Goal: Obtain resource: Download file/media

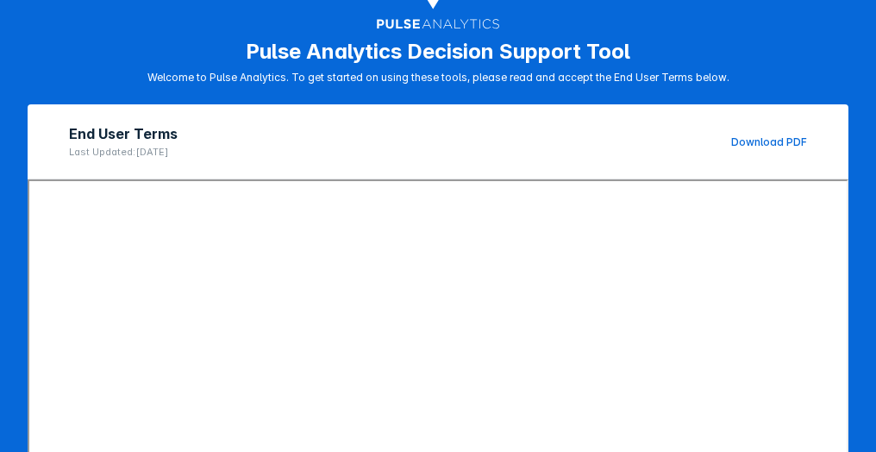
scroll to position [367, 0]
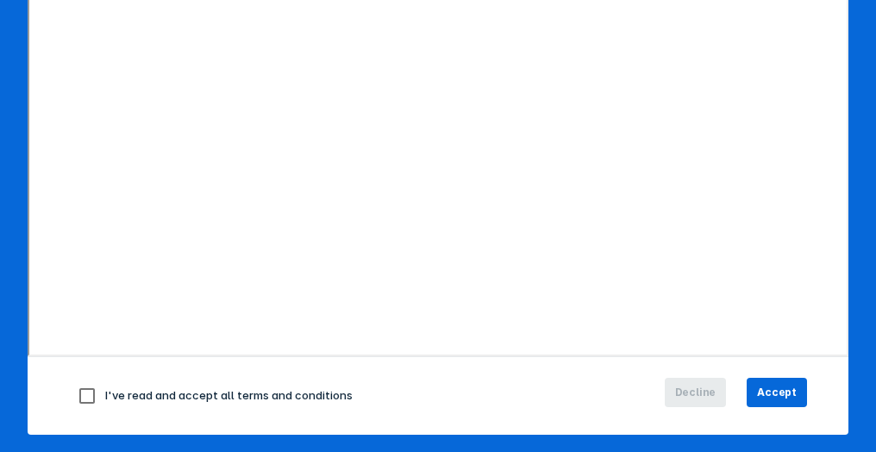
drag, startPoint x: 770, startPoint y: 383, endPoint x: 426, endPoint y: 433, distance: 347.8
click at [595, 425] on div "I've read and accept all terms and conditions Decline Accept" at bounding box center [438, 395] width 821 height 78
click at [86, 395] on input "checkbox" at bounding box center [87, 396] width 36 height 36
checkbox input "true"
click at [767, 385] on span "Accept" at bounding box center [777, 393] width 40 height 16
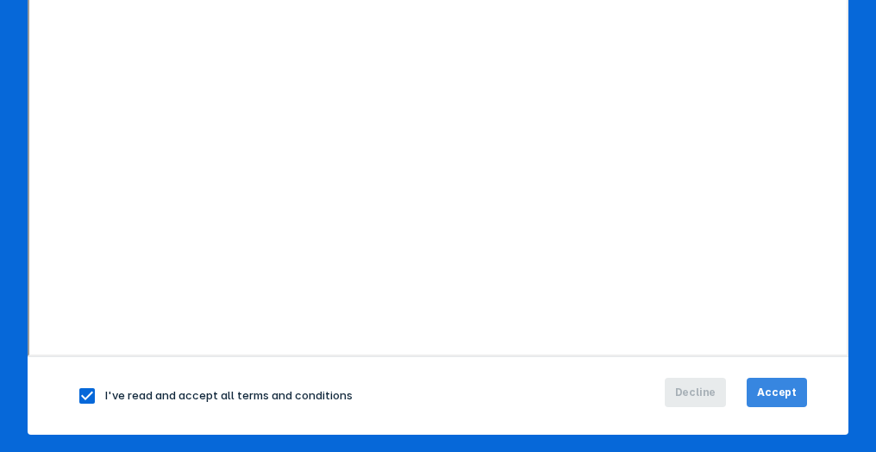
click at [767, 385] on span "Accept" at bounding box center [777, 393] width 40 height 16
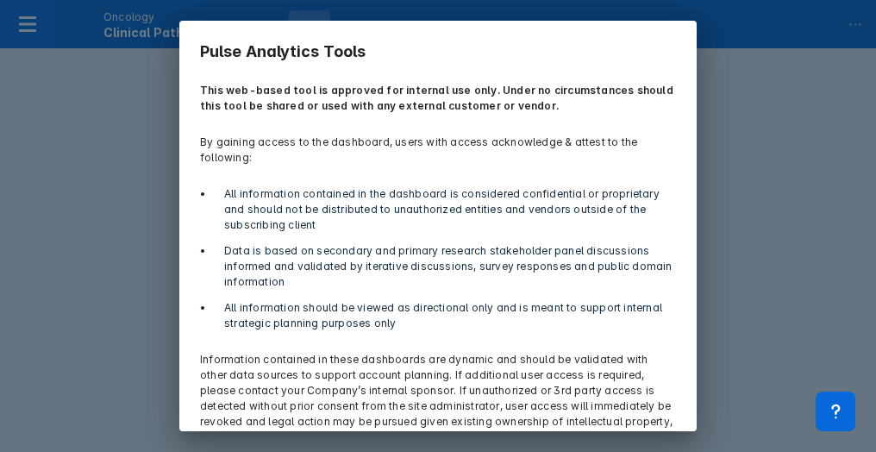
scroll to position [84, 0]
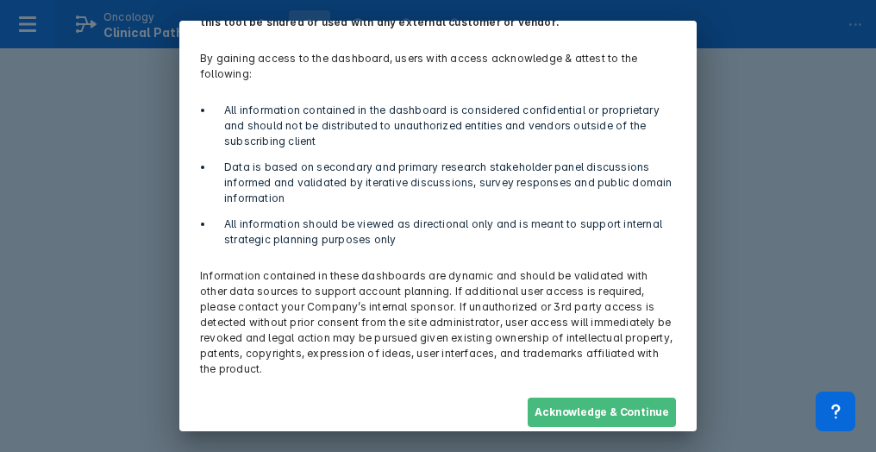
click at [570, 407] on button "Acknowledge & Continue" at bounding box center [602, 412] width 148 height 29
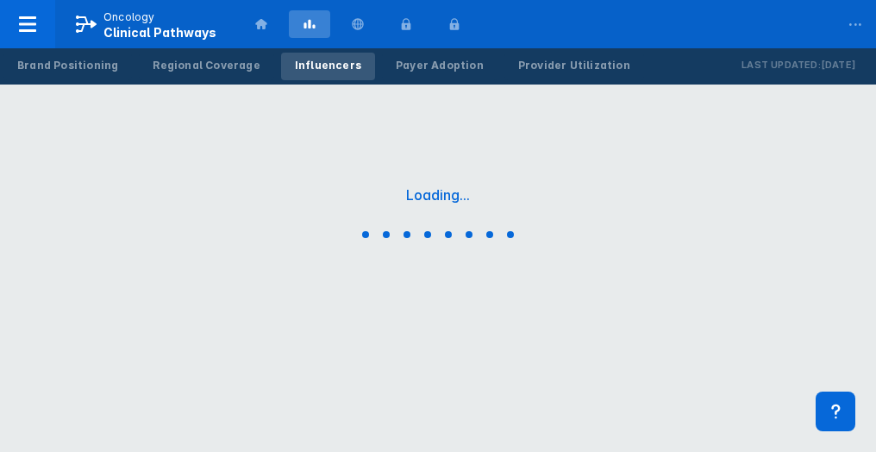
scroll to position [0, 0]
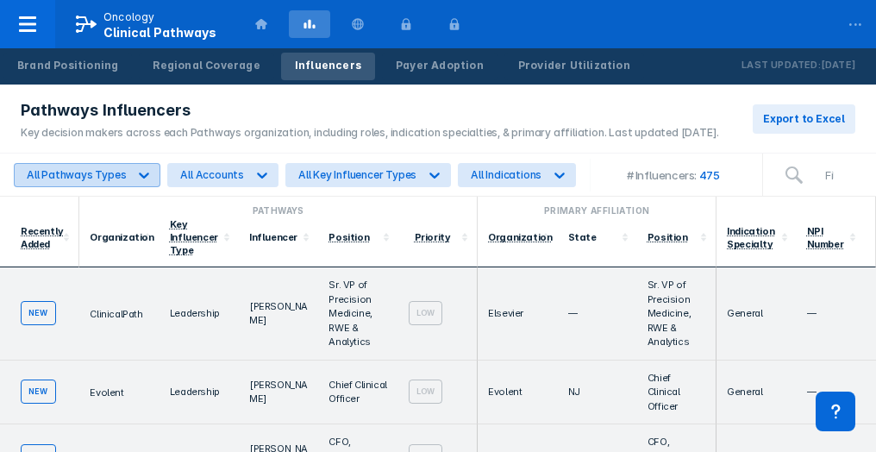
click at [100, 172] on div "All Pathways Types" at bounding box center [76, 174] width 99 height 13
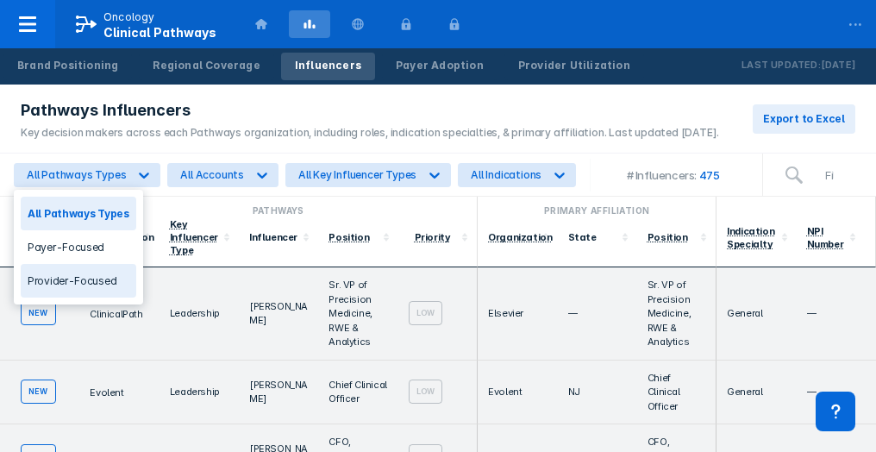
drag, startPoint x: 60, startPoint y: 277, endPoint x: 176, endPoint y: 198, distance: 140.2
click at [60, 277] on div "Provider-Focused" at bounding box center [79, 281] width 116 height 34
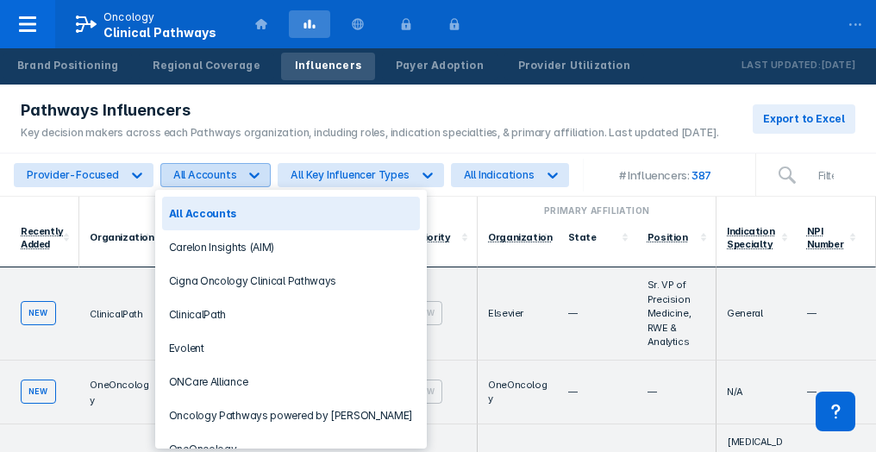
click at [207, 172] on div "All Accounts" at bounding box center [205, 174] width 64 height 13
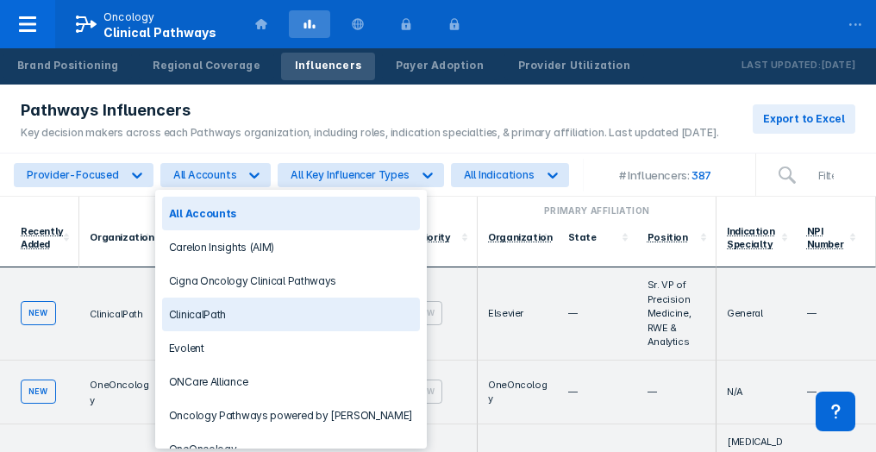
click at [202, 304] on div "ClinicalPath" at bounding box center [291, 315] width 258 height 34
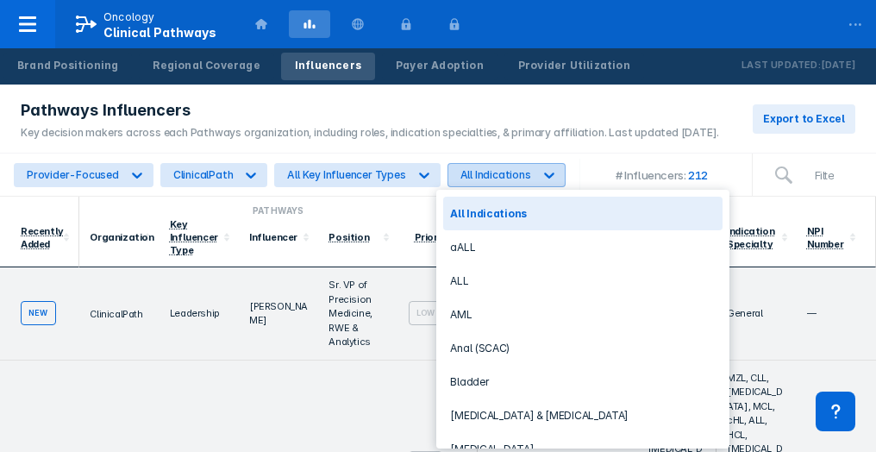
click at [470, 170] on div "All Indications" at bounding box center [496, 174] width 71 height 13
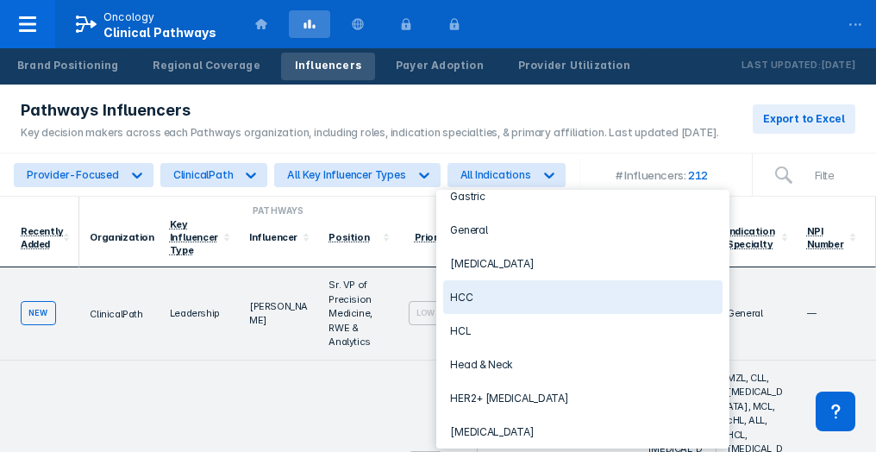
scroll to position [604, 0]
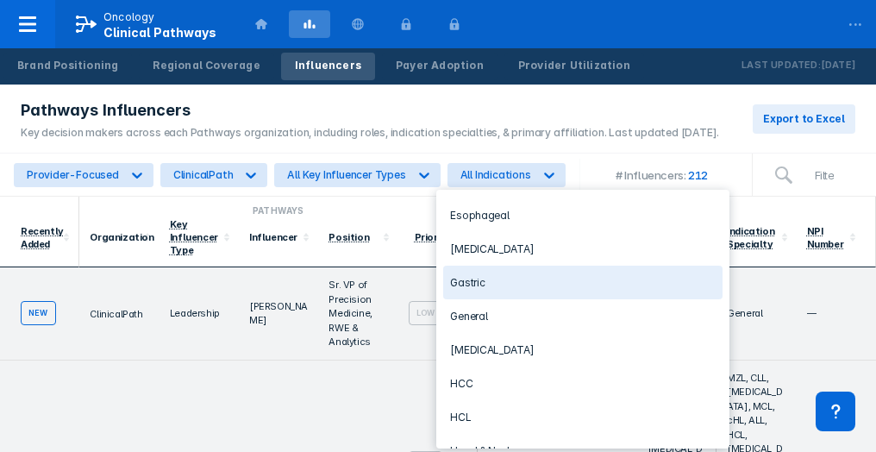
click at [493, 273] on div "Gastric" at bounding box center [582, 283] width 279 height 34
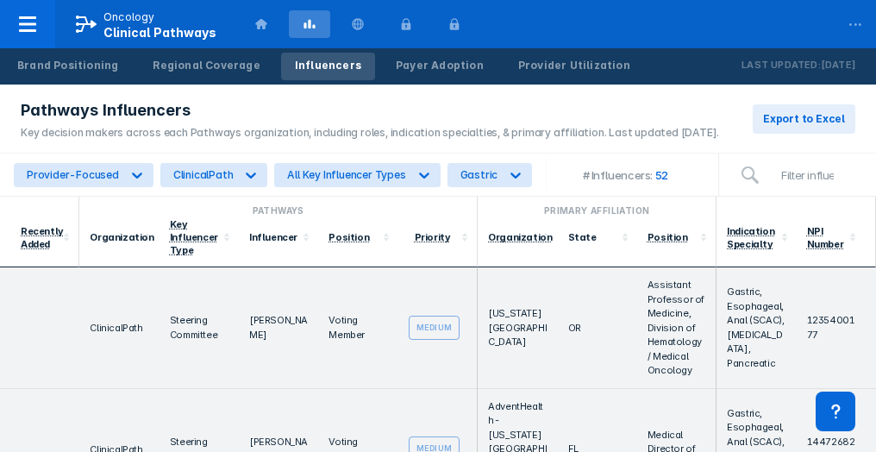
click at [670, 101] on div "Pathways Influencers" at bounding box center [370, 110] width 699 height 21
click at [794, 114] on span "Export to Excel" at bounding box center [804, 119] width 82 height 16
